Goal: Task Accomplishment & Management: Use online tool/utility

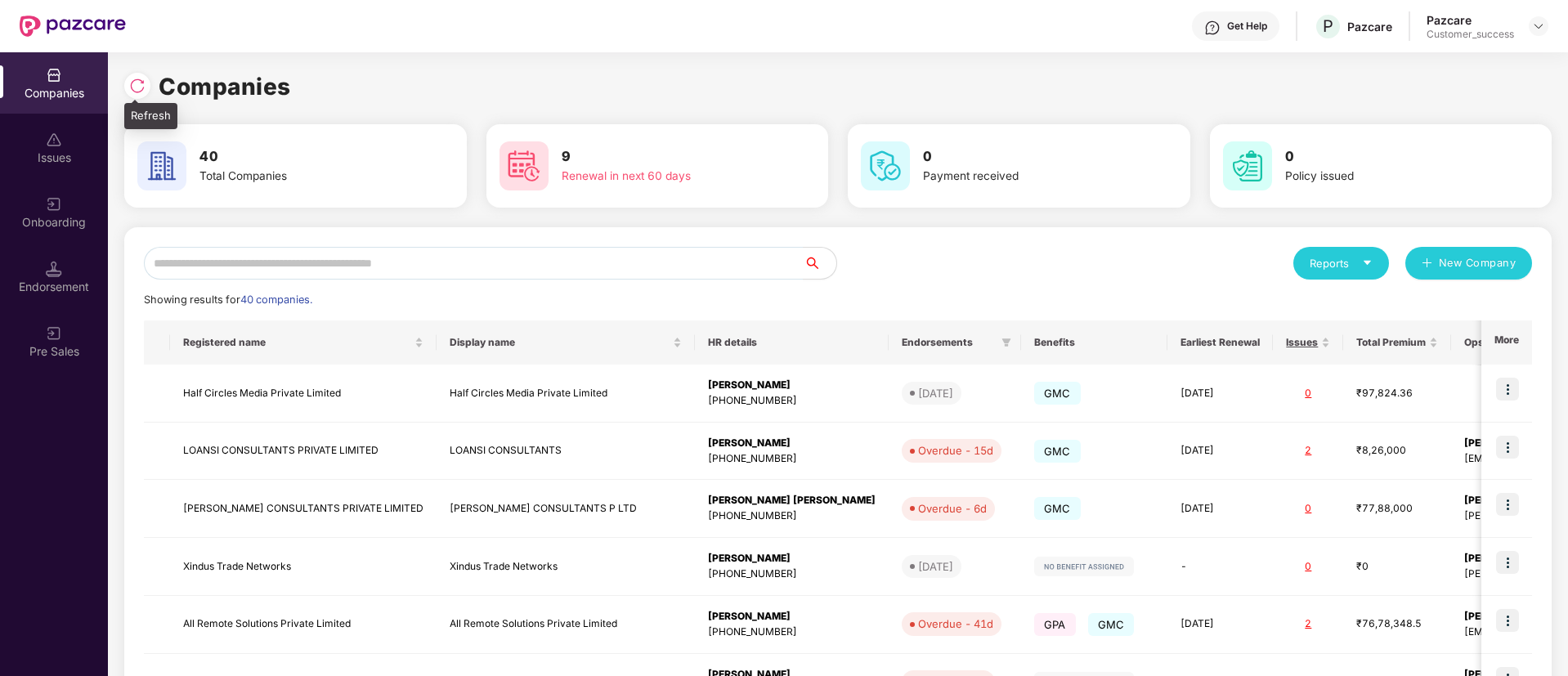
click at [137, 72] on div at bounding box center [137, 85] width 26 height 26
click at [336, 254] on input "text" at bounding box center [474, 263] width 660 height 33
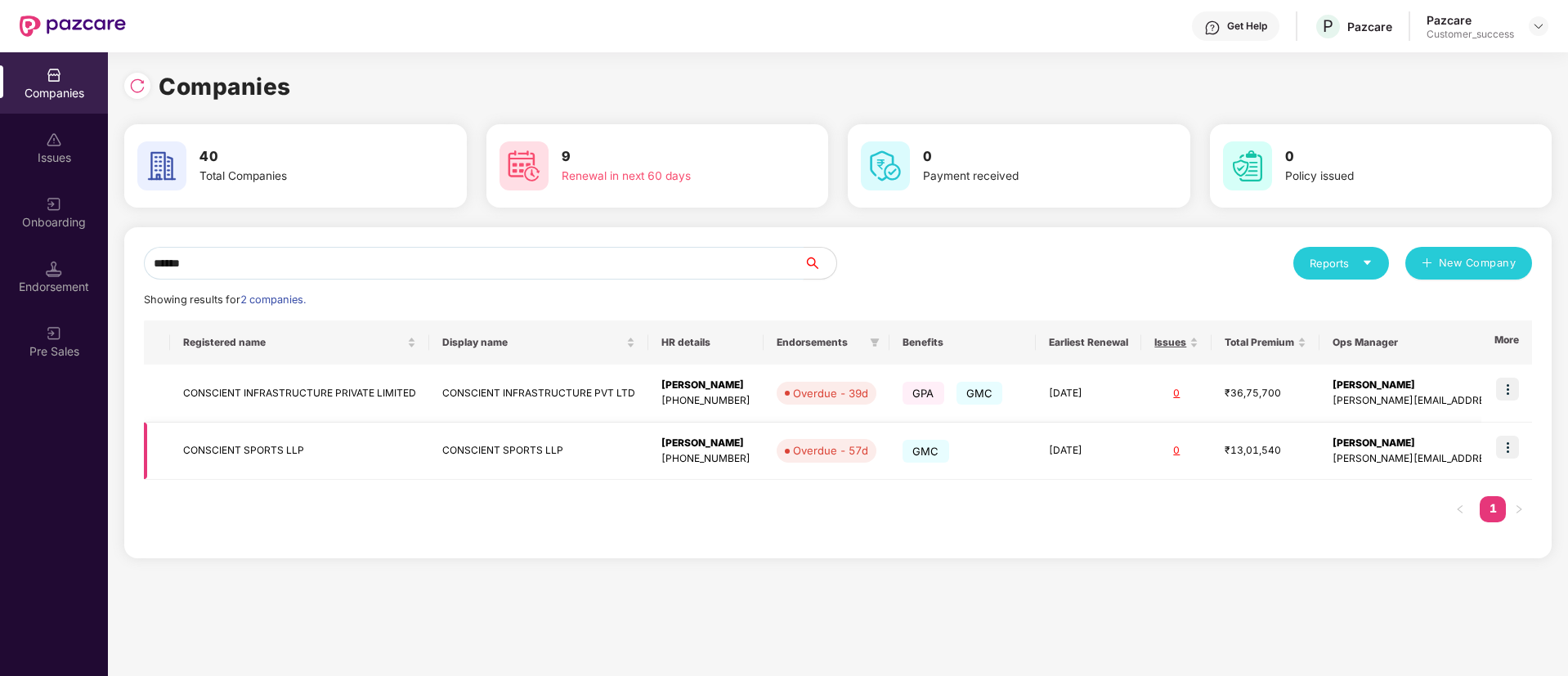
type input "******"
click at [1519, 452] on img at bounding box center [1508, 447] width 23 height 23
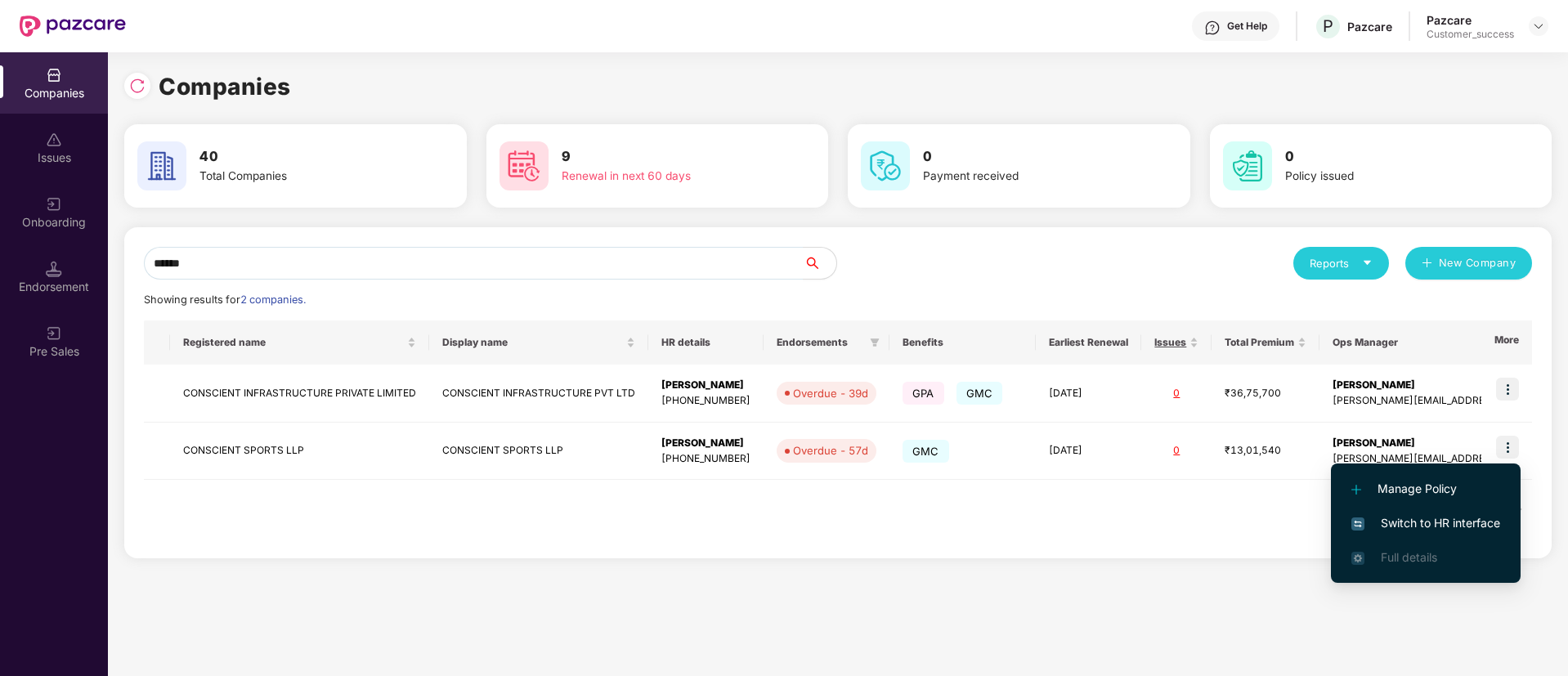
click at [1421, 520] on span "Switch to HR interface" at bounding box center [1426, 522] width 148 height 18
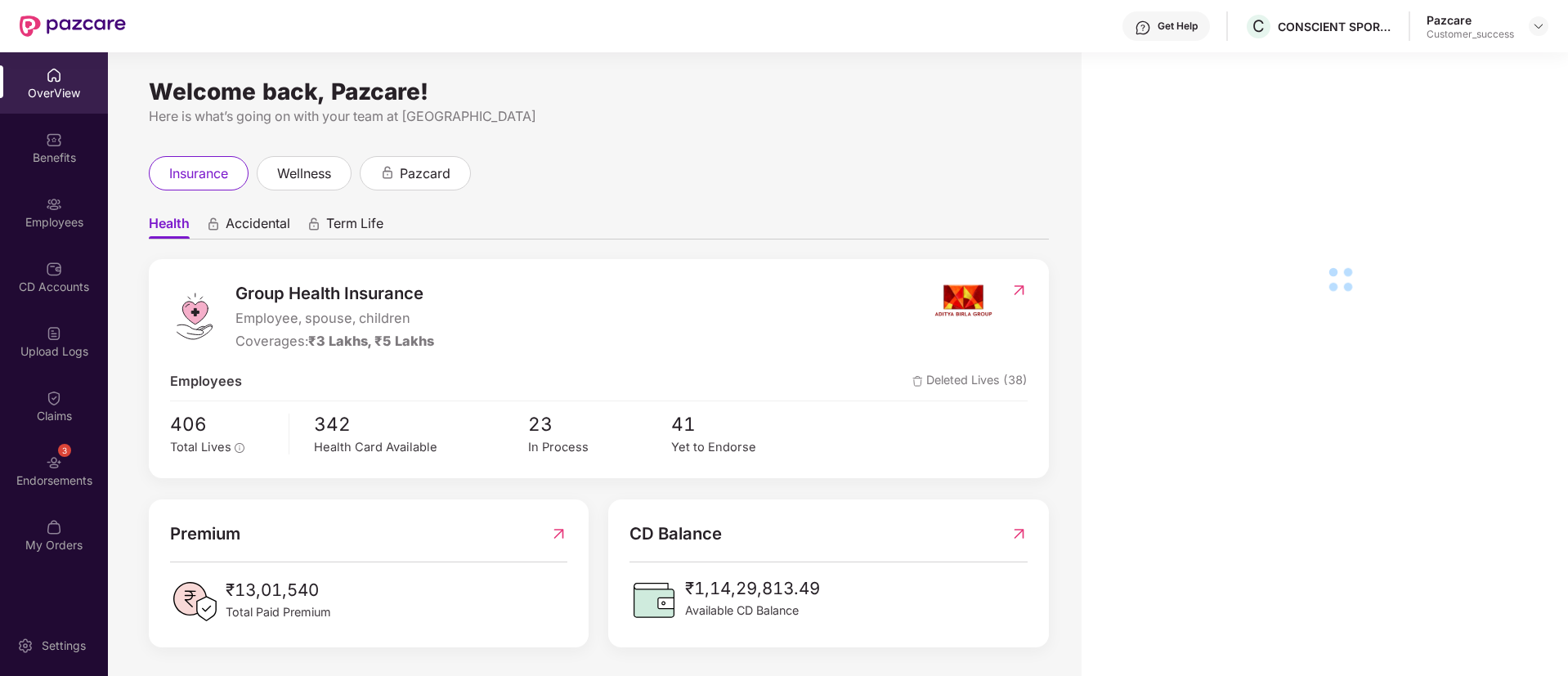
click at [44, 221] on div "Employees" at bounding box center [54, 222] width 108 height 16
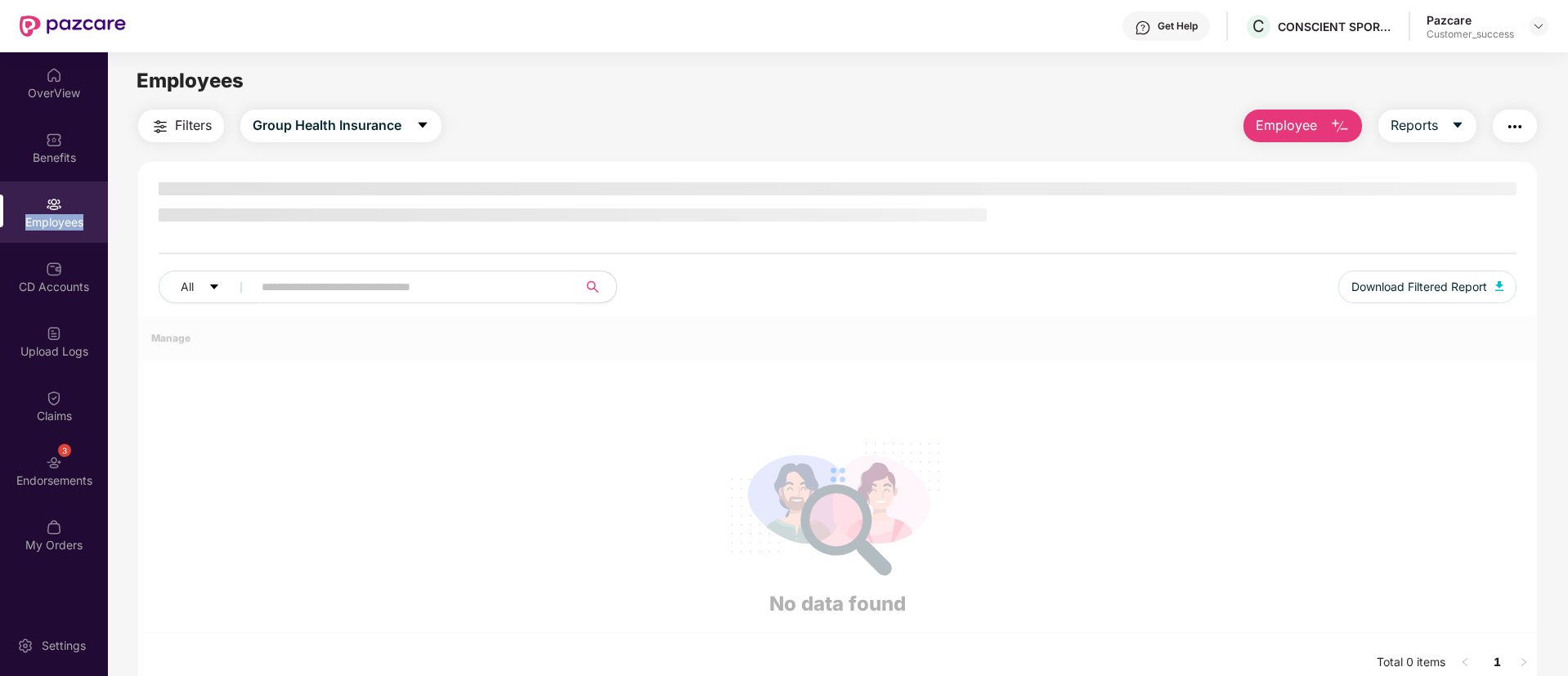
click at [44, 221] on div "Employees" at bounding box center [54, 222] width 108 height 16
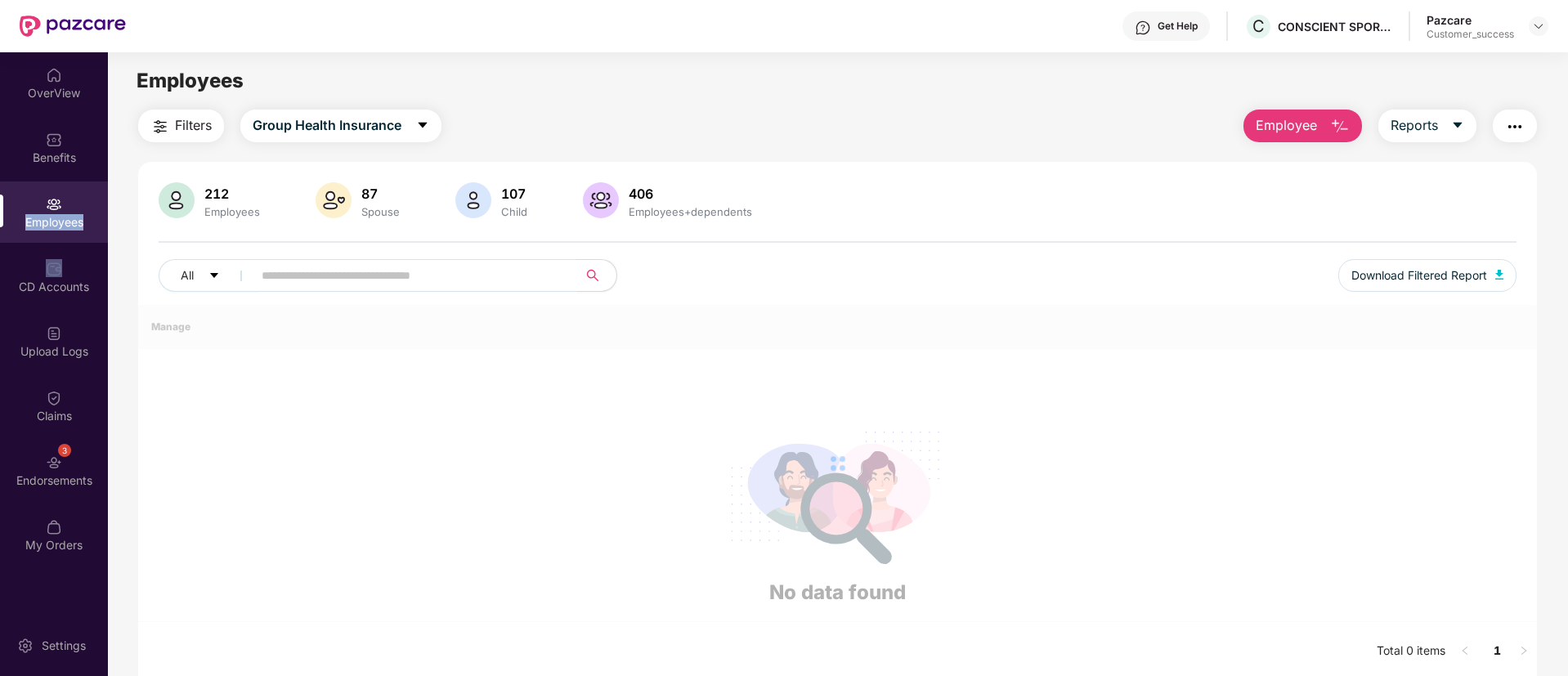
click at [44, 221] on div "Employees" at bounding box center [54, 222] width 108 height 16
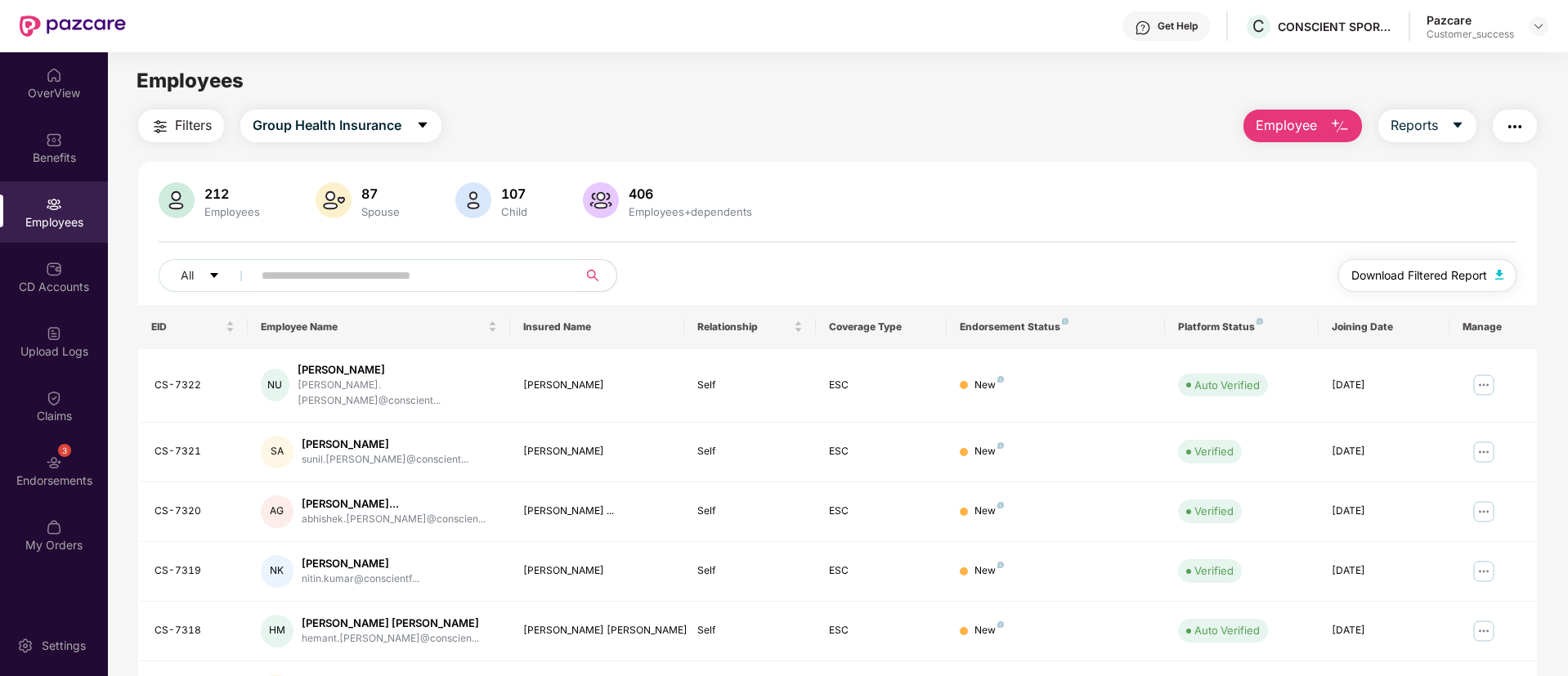
click at [1396, 279] on span "Download Filtered Report" at bounding box center [1420, 275] width 135 height 18
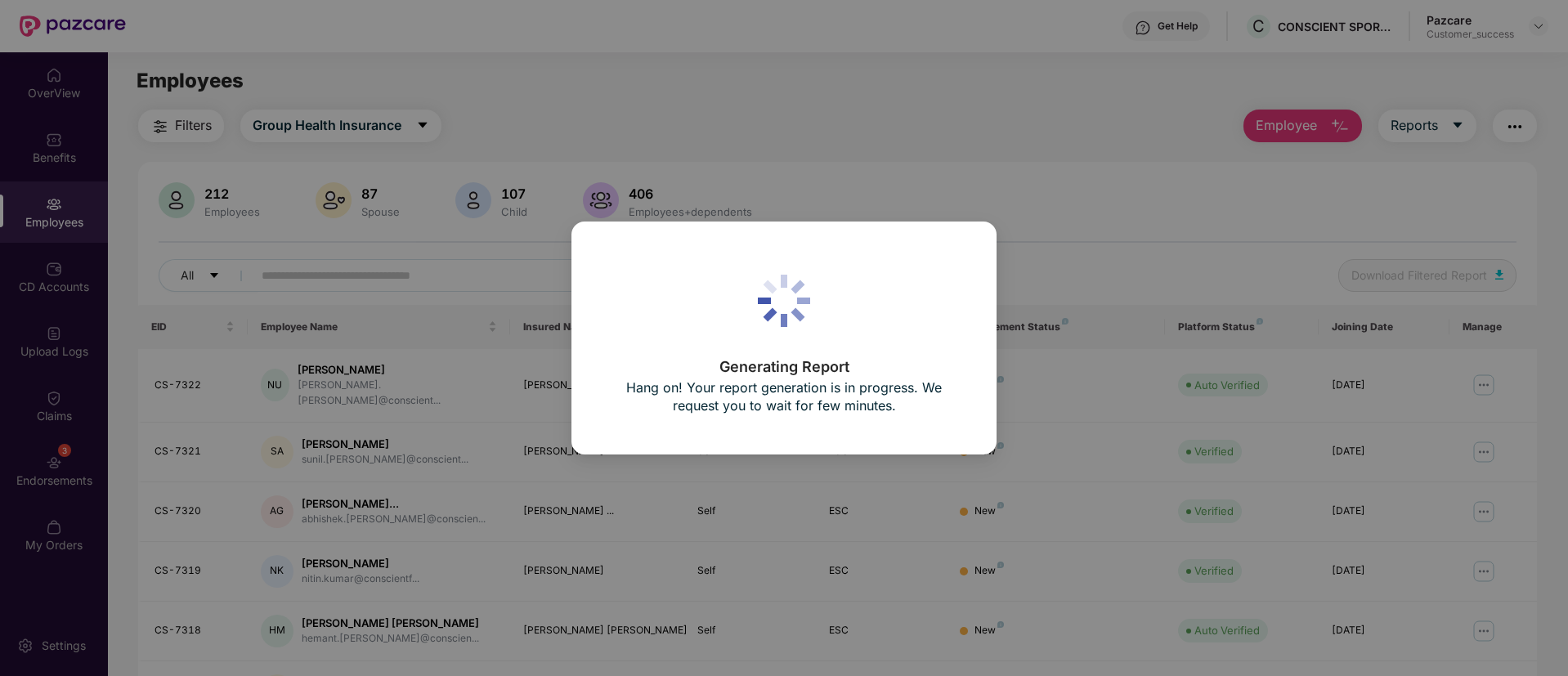
drag, startPoint x: 822, startPoint y: 202, endPoint x: 746, endPoint y: 225, distance: 79.4
click at [746, 225] on div "Generating Report Hang on! Your report generation is in progress. We request yo…" at bounding box center [784, 338] width 1568 height 676
